Goal: Answer question/provide support: Share knowledge or assist other users

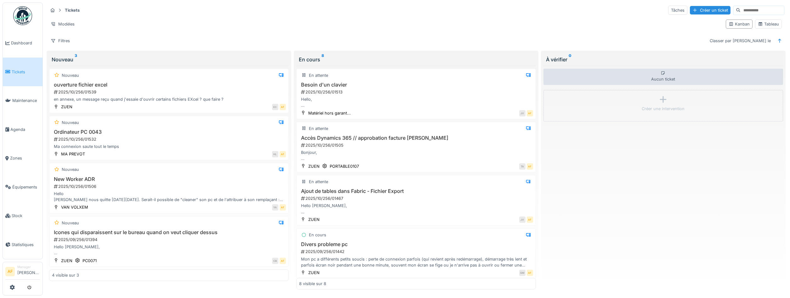
click at [25, 73] on span "Tickets" at bounding box center [26, 72] width 28 height 6
click at [161, 85] on h3 "ouverture fichier excel" at bounding box center [169, 85] width 234 height 6
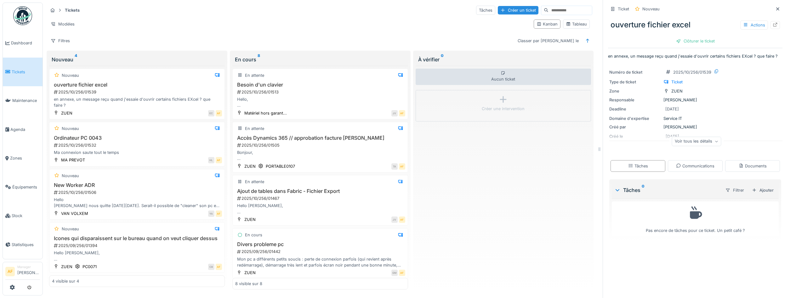
click at [699, 140] on div "Voir tous les détails" at bounding box center [696, 141] width 49 height 9
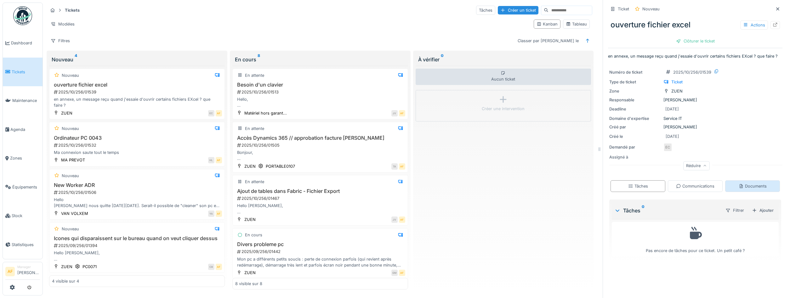
click at [751, 190] on div "Documents" at bounding box center [752, 186] width 55 height 12
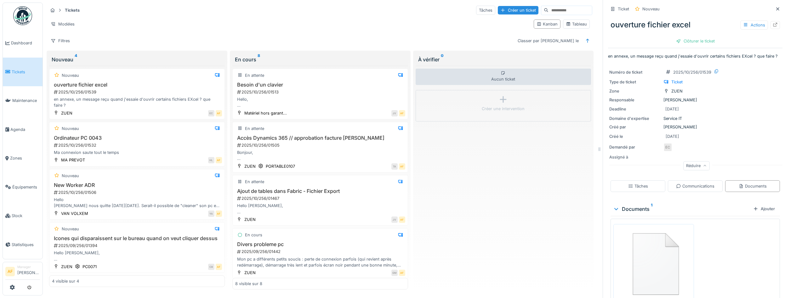
click at [677, 249] on img at bounding box center [653, 263] width 77 height 74
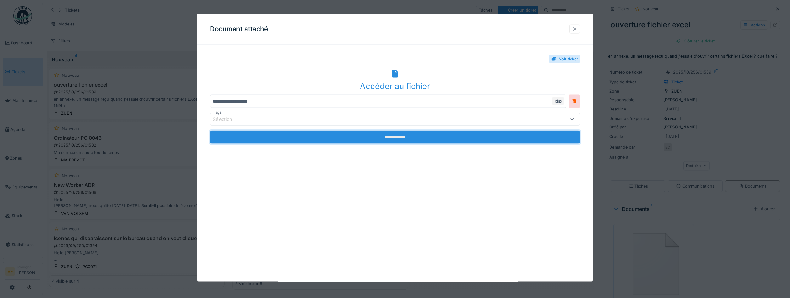
click at [503, 137] on input "**********" at bounding box center [395, 137] width 370 height 13
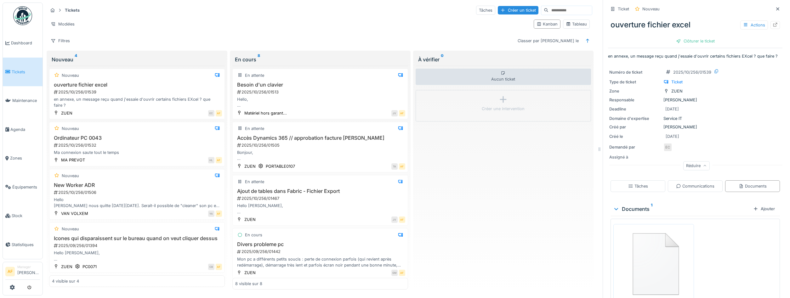
scroll to position [34, 0]
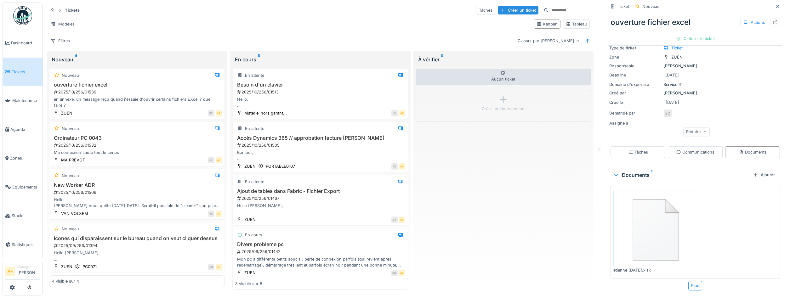
click at [644, 220] on img at bounding box center [653, 229] width 77 height 74
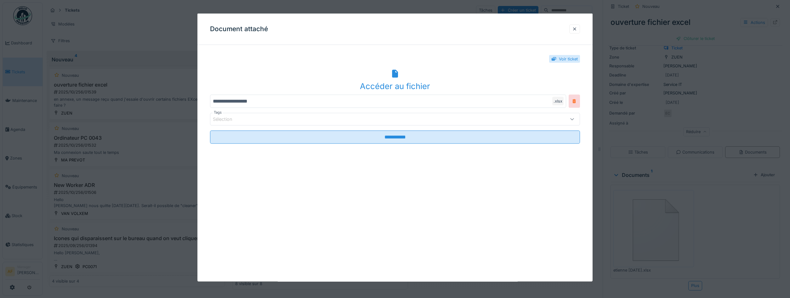
click at [479, 122] on div "Sélection" at bounding box center [374, 119] width 323 height 7
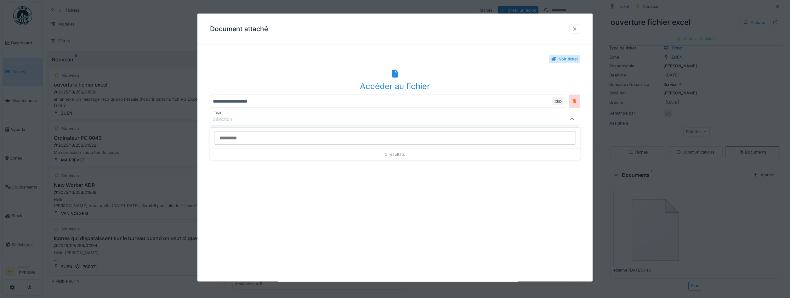
click at [479, 122] on div "Sélection" at bounding box center [374, 119] width 323 height 7
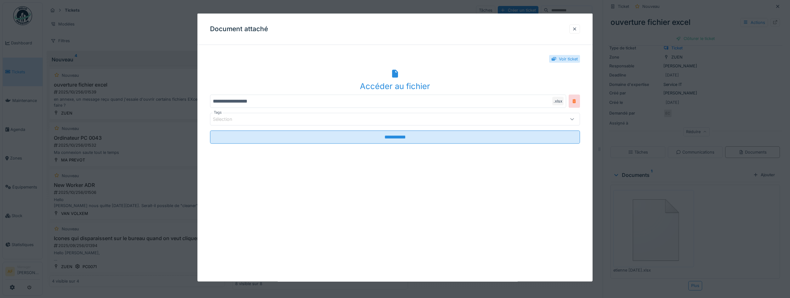
click at [402, 76] on div "Accéder au fichier" at bounding box center [395, 80] width 370 height 24
click at [570, 31] on div at bounding box center [574, 29] width 11 height 9
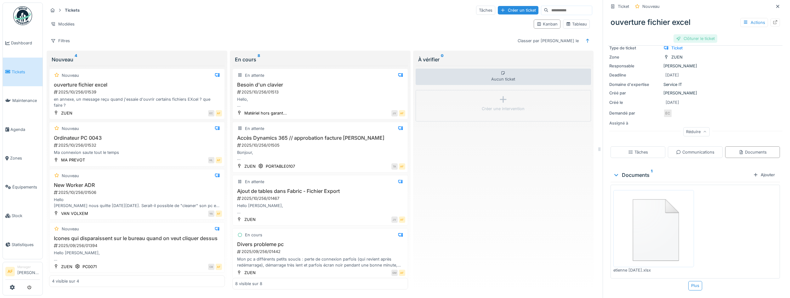
click at [689, 42] on div "Clôturer le ticket" at bounding box center [696, 38] width 44 height 9
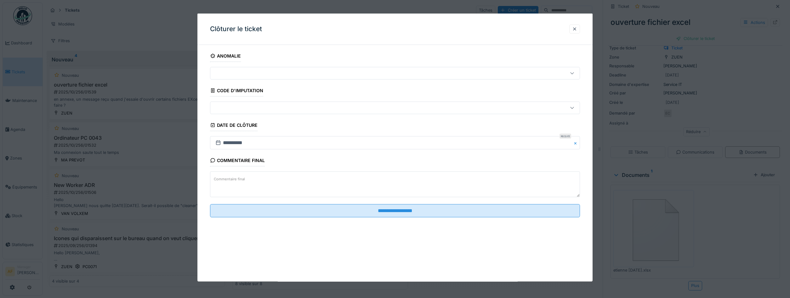
click at [427, 221] on fieldset "**********" at bounding box center [395, 136] width 370 height 173
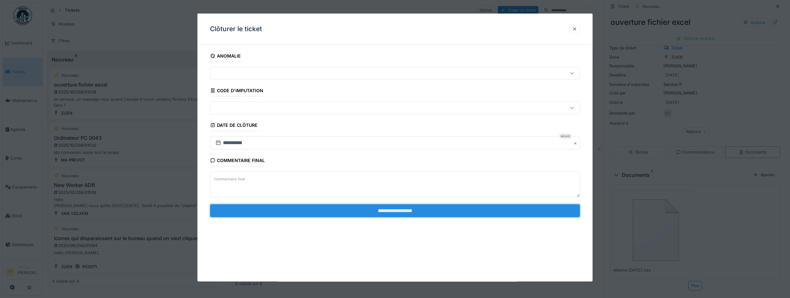
click at [434, 215] on input "**********" at bounding box center [395, 210] width 370 height 13
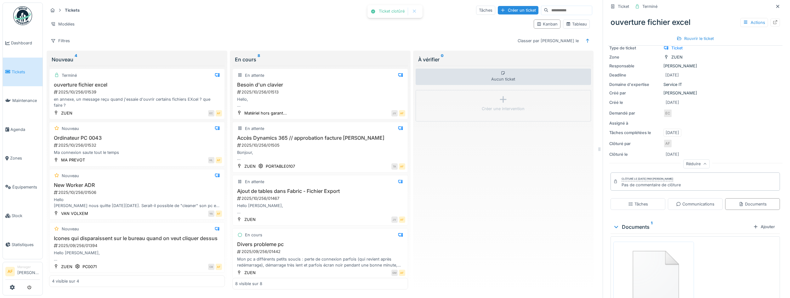
click at [29, 69] on span "Tickets" at bounding box center [26, 72] width 28 height 6
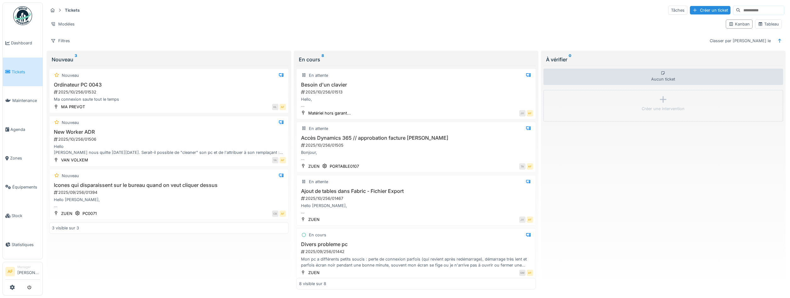
click at [12, 74] on span "Tickets" at bounding box center [26, 72] width 28 height 6
click at [160, 209] on div "Hello [PERSON_NAME], Quand on veut cliquer sur un icone ou sur le bureau les ic…" at bounding box center [169, 203] width 234 height 12
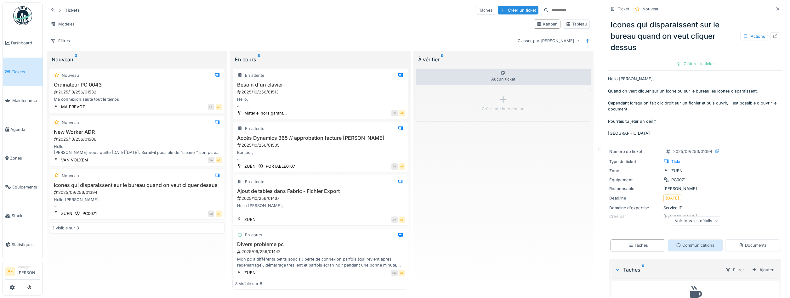
click at [686, 250] on div "Communications" at bounding box center [695, 246] width 55 height 12
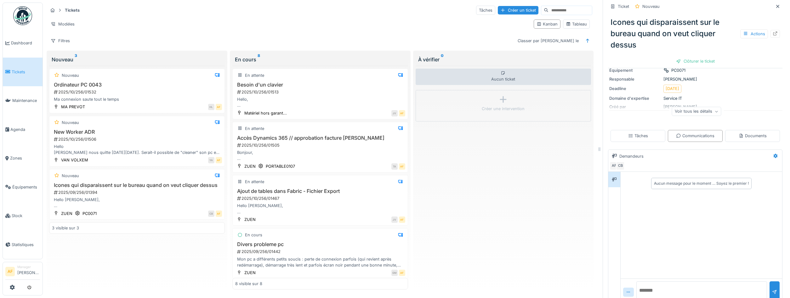
scroll to position [121, 0]
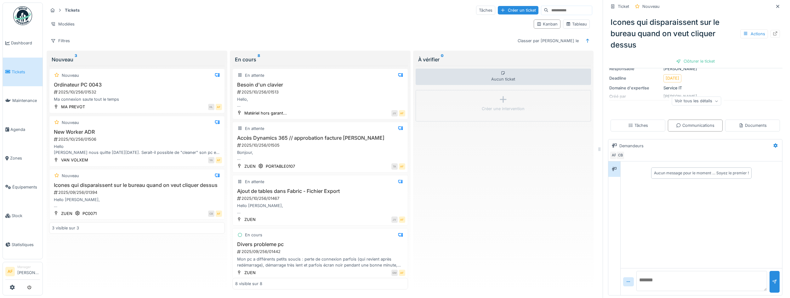
click at [677, 280] on textarea at bounding box center [701, 281] width 131 height 20
type textarea "**********"
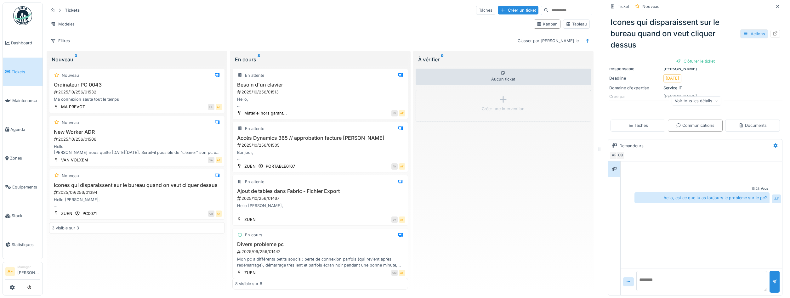
click at [748, 37] on div at bounding box center [745, 34] width 5 height 6
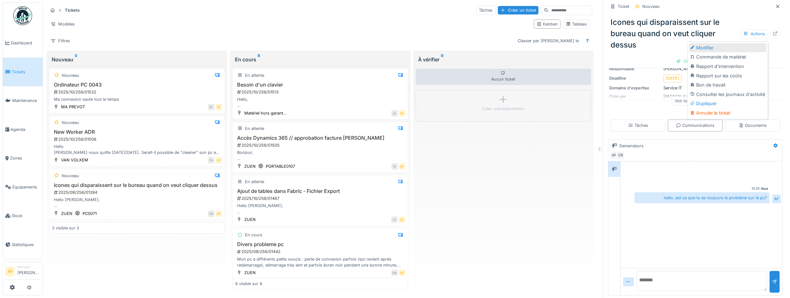
click at [721, 49] on div "Modifier" at bounding box center [727, 47] width 77 height 9
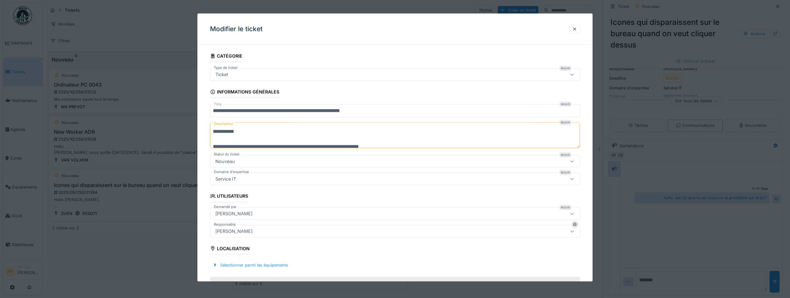
click at [301, 161] on div "Nouveau" at bounding box center [374, 161] width 323 height 7
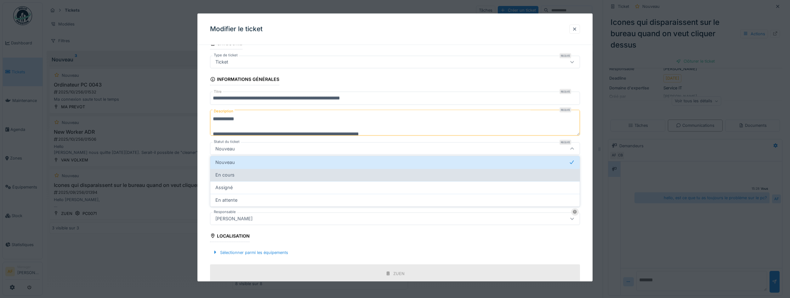
click at [272, 174] on div "En cours" at bounding box center [394, 175] width 359 height 7
type input "*******"
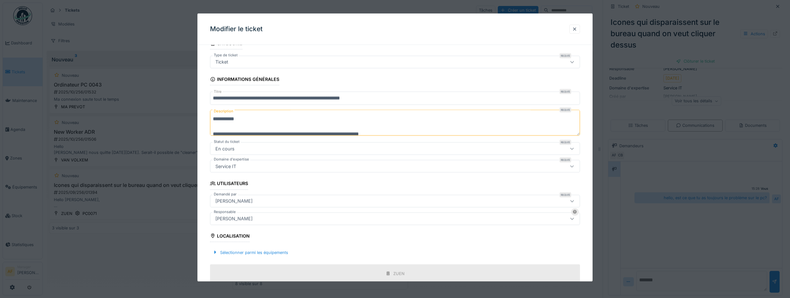
scroll to position [112, 0]
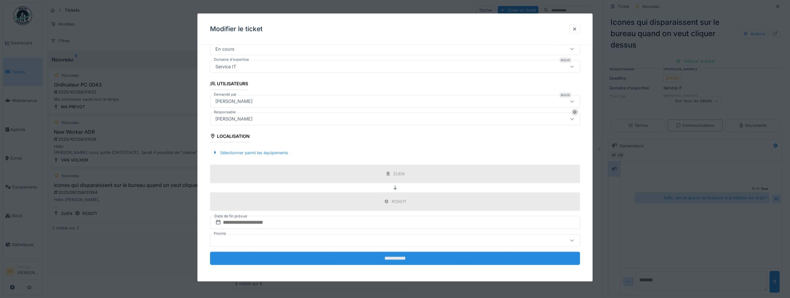
click at [357, 260] on input "**********" at bounding box center [395, 258] width 370 height 13
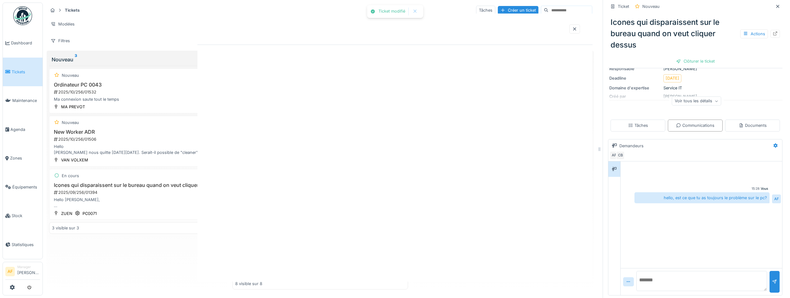
scroll to position [0, 0]
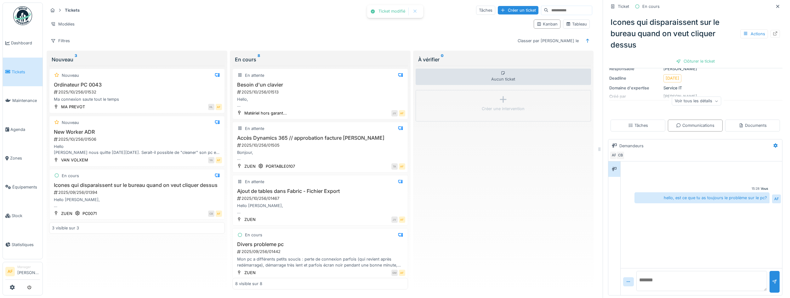
click at [20, 73] on span "Tickets" at bounding box center [26, 72] width 28 height 6
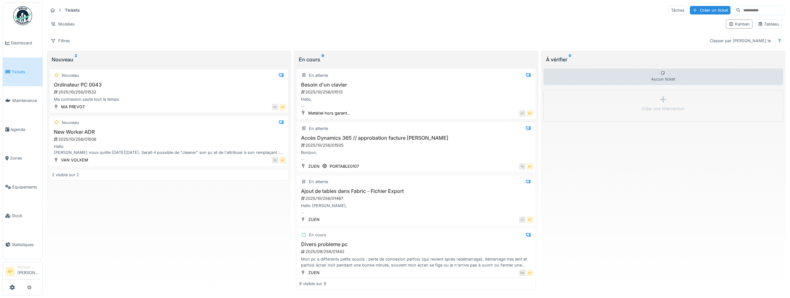
click at [136, 89] on div "Ordinateur PC 0043 2025/10/256/01532 Ma connexion saute tout le temps" at bounding box center [169, 92] width 234 height 21
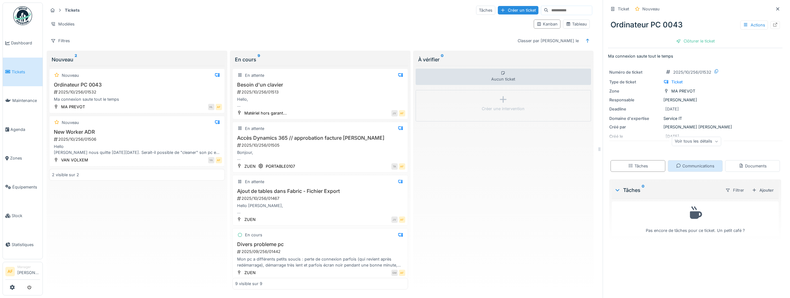
click at [689, 169] on div "Communications" at bounding box center [695, 166] width 38 height 6
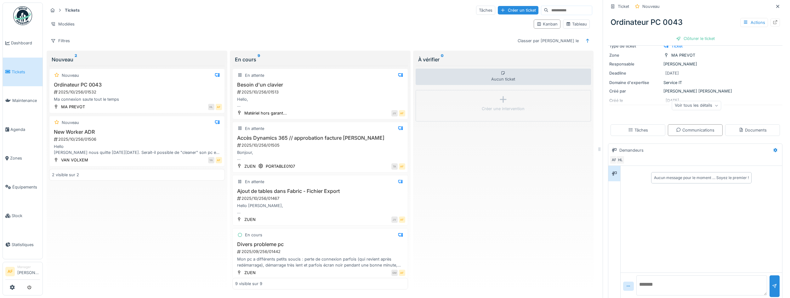
scroll to position [41, 0]
click at [663, 276] on textarea at bounding box center [701, 281] width 131 height 20
click at [661, 280] on textarea "**********" at bounding box center [701, 281] width 131 height 20
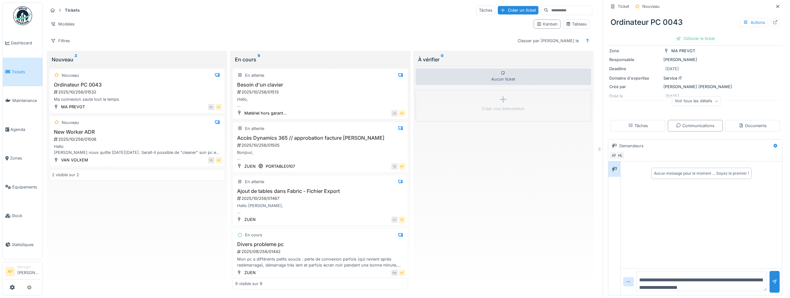
type textarea "**********"
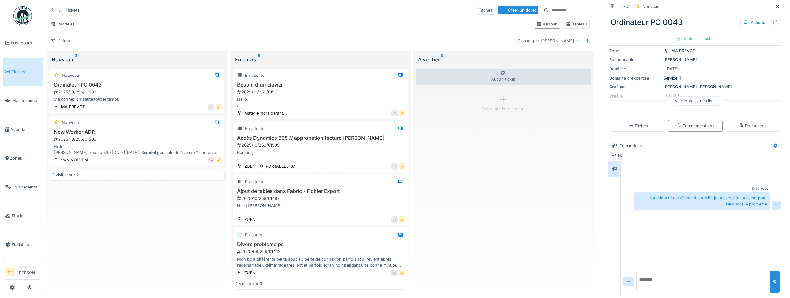
scroll to position [0, 0]
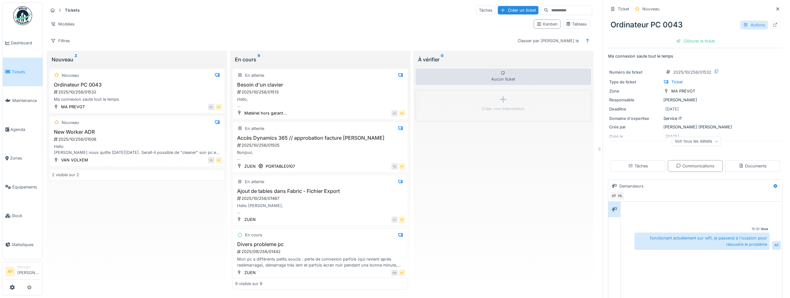
click at [756, 26] on div "Actions" at bounding box center [754, 24] width 28 height 9
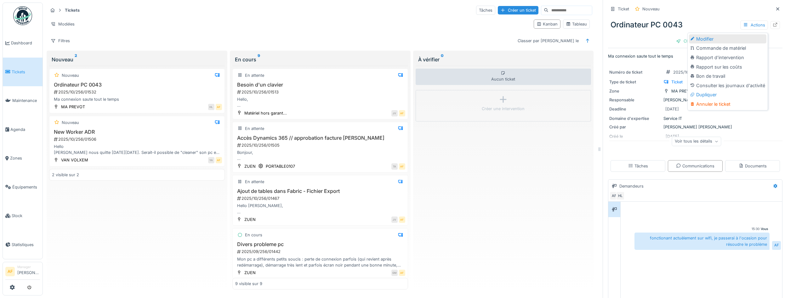
click at [723, 38] on div "Modifier" at bounding box center [727, 38] width 77 height 9
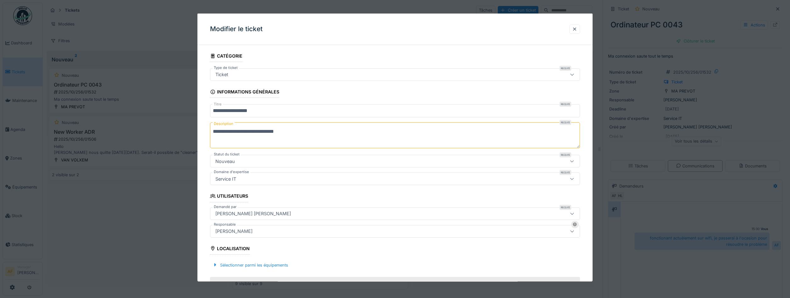
click at [284, 158] on div "Nouveau" at bounding box center [374, 161] width 323 height 7
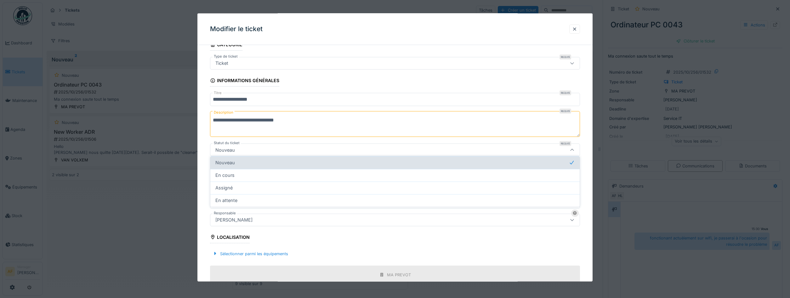
scroll to position [13, 0]
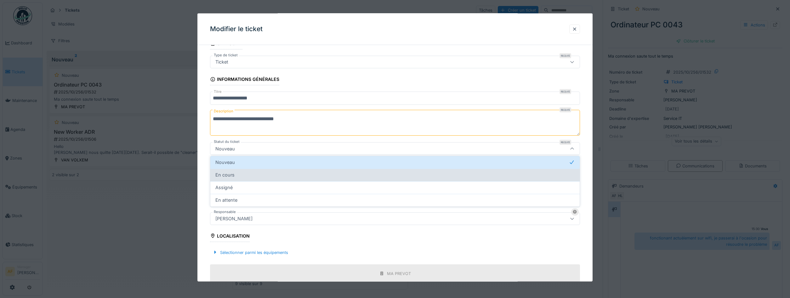
click at [271, 176] on div "En cours" at bounding box center [394, 175] width 359 height 7
type input "*******"
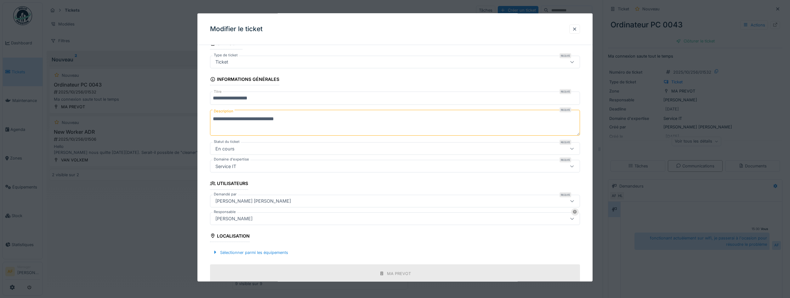
scroll to position [112, 0]
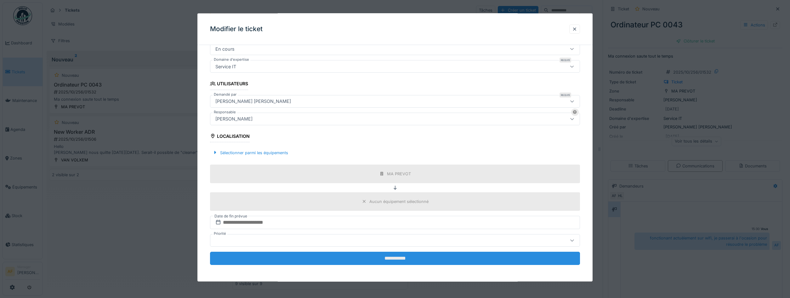
click at [408, 260] on input "**********" at bounding box center [395, 258] width 370 height 13
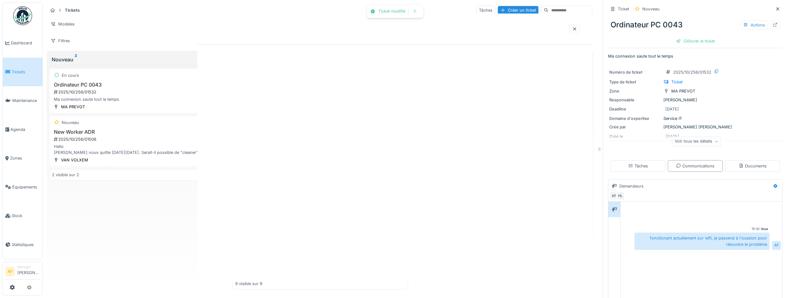
scroll to position [0, 0]
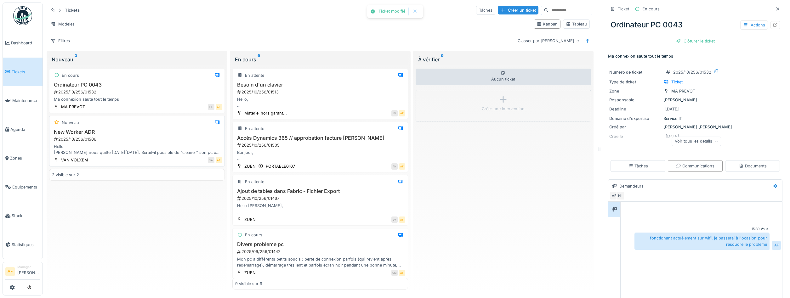
click at [128, 142] on div "2025/10/256/01506" at bounding box center [137, 139] width 169 height 6
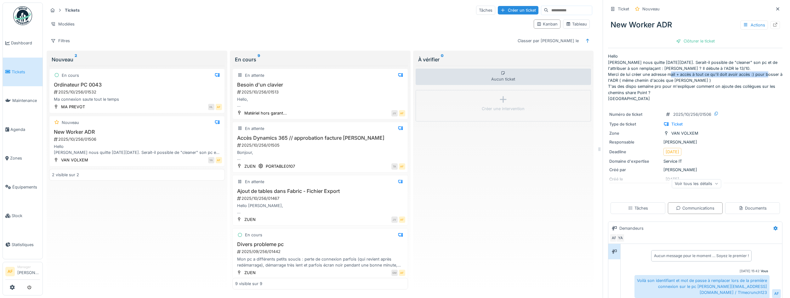
drag, startPoint x: 653, startPoint y: 73, endPoint x: 753, endPoint y: 74, distance: 100.5
click at [750, 73] on p "Hello [PERSON_NAME] nous quitte [DATE][DATE]. Serait-il possible de "cleaner" s…" at bounding box center [695, 77] width 174 height 49
drag, startPoint x: 621, startPoint y: 79, endPoint x: 688, endPoint y: 80, distance: 66.1
click at [688, 80] on p "Hello [PERSON_NAME] nous quitte [DATE][DATE]. Serait-il possible de "cleaner" s…" at bounding box center [695, 77] width 174 height 49
drag, startPoint x: 625, startPoint y: 88, endPoint x: 692, endPoint y: 88, distance: 66.8
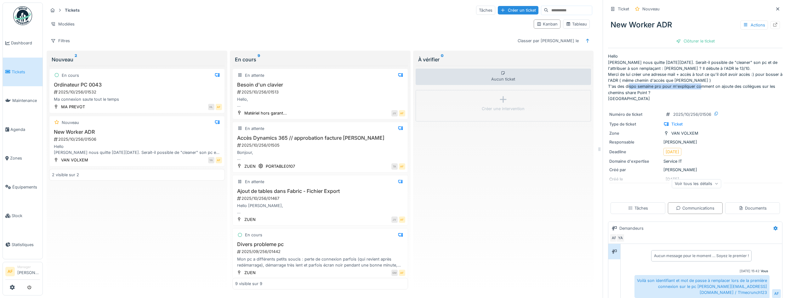
click at [692, 88] on p "Hello [PERSON_NAME] nous quitte [DATE][DATE]. Serait-il possible de "cleaner" s…" at bounding box center [695, 77] width 174 height 49
click at [689, 88] on p "Hello [PERSON_NAME] nous quitte [DATE][DATE]. Serait-il possible de "cleaner" s…" at bounding box center [695, 77] width 174 height 49
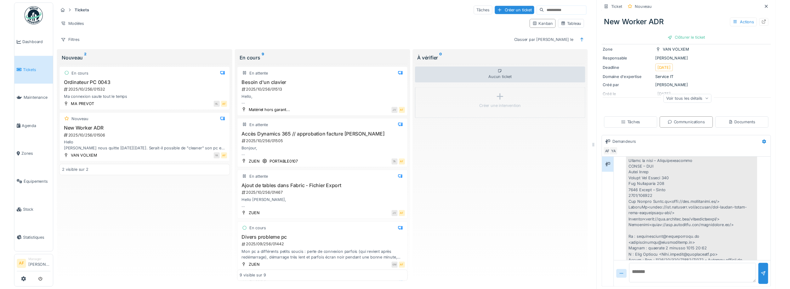
scroll to position [170, 0]
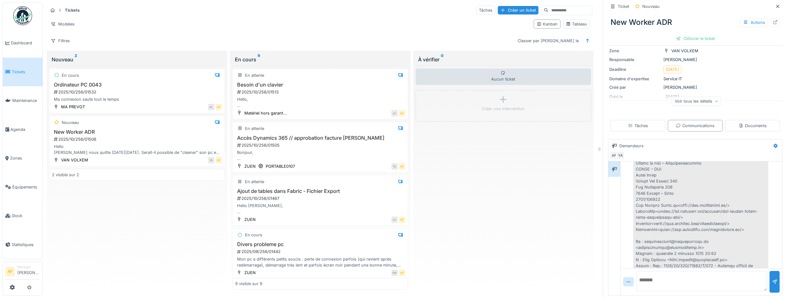
click at [694, 277] on textarea at bounding box center [701, 281] width 131 height 20
